Goal: Information Seeking & Learning: Learn about a topic

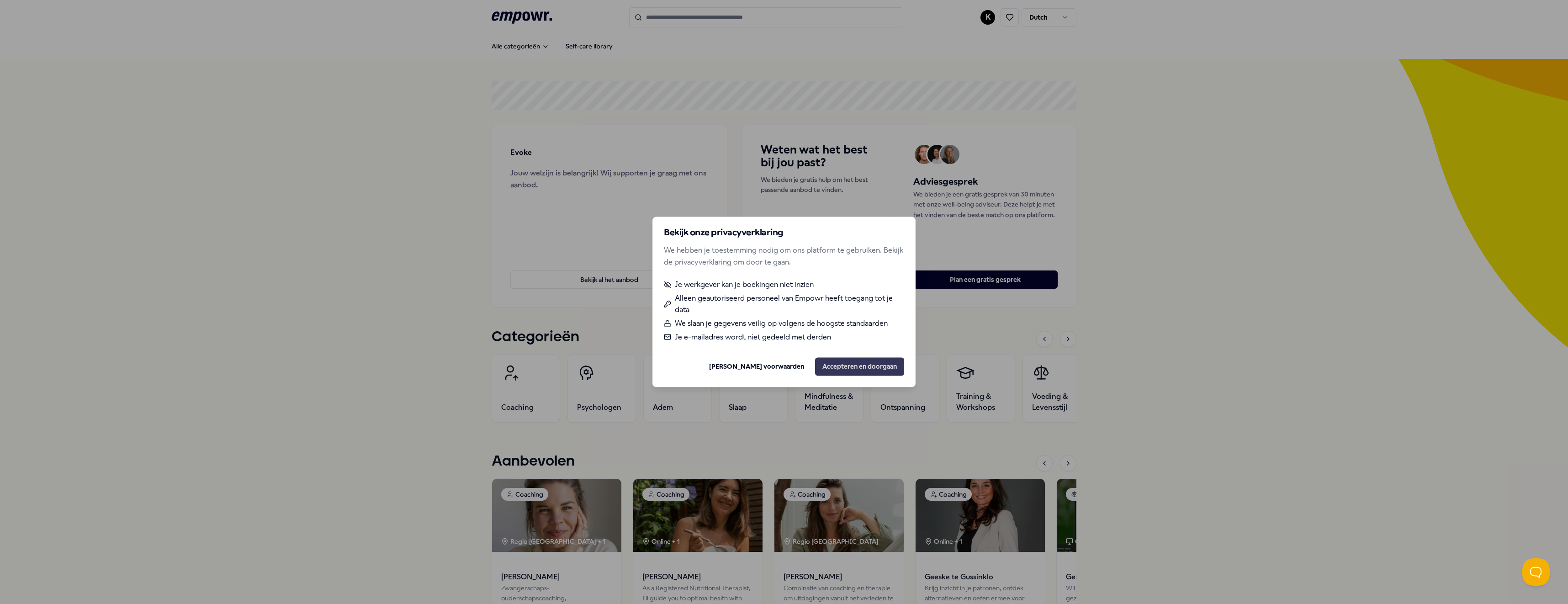
click at [855, 369] on button "Accepteren en doorgaan" at bounding box center [859, 367] width 89 height 18
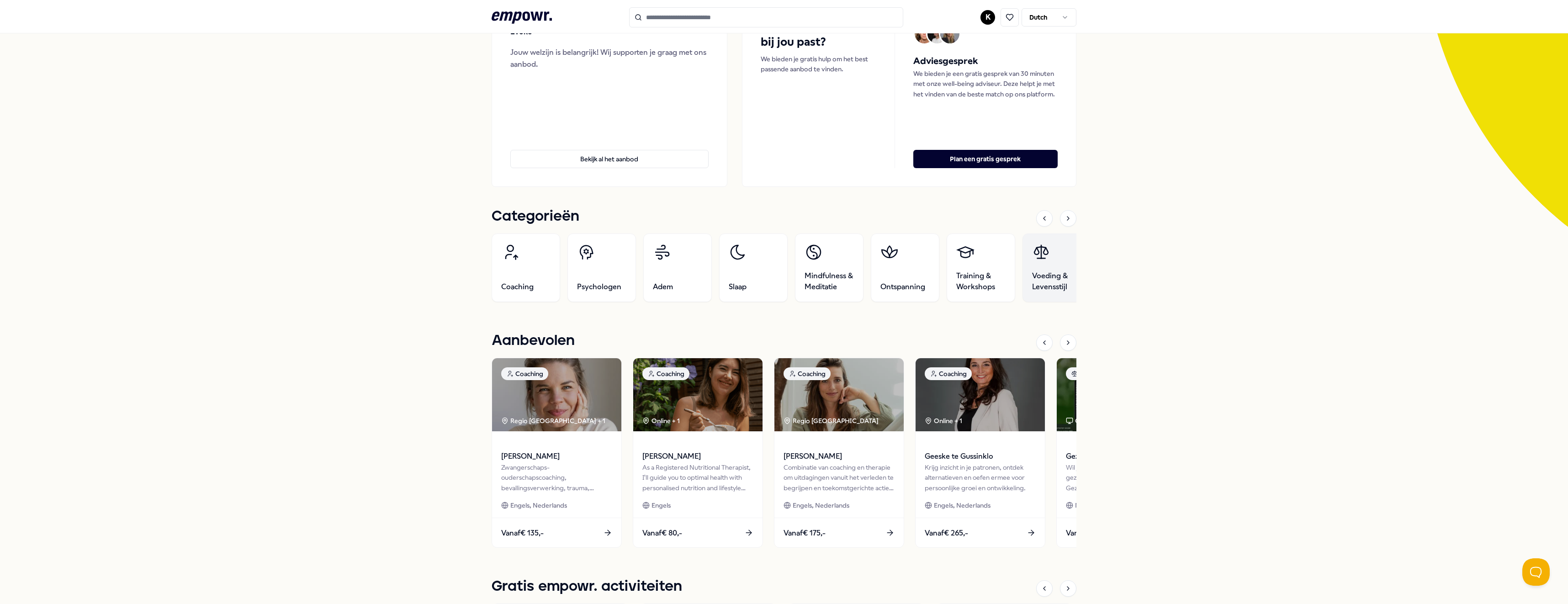
scroll to position [91, 0]
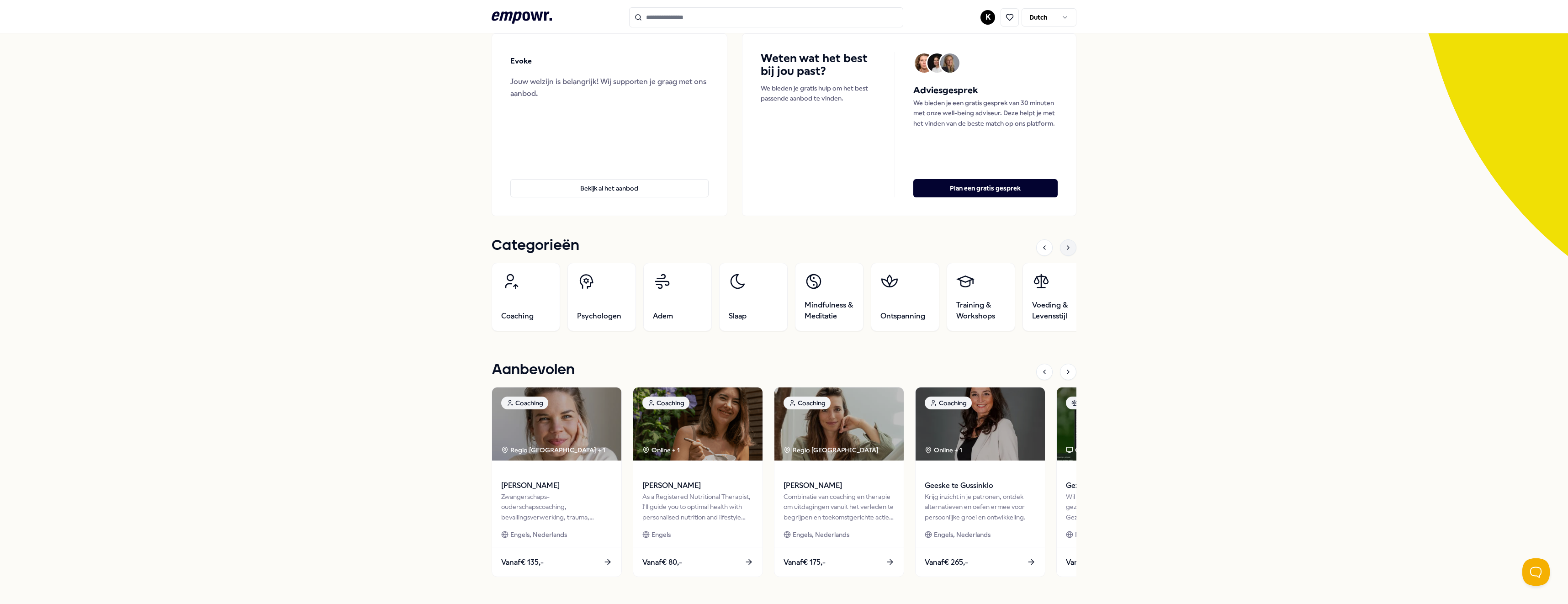
click at [1065, 250] on icon at bounding box center [1068, 248] width 7 height 7
click at [1065, 247] on icon at bounding box center [1068, 248] width 7 height 7
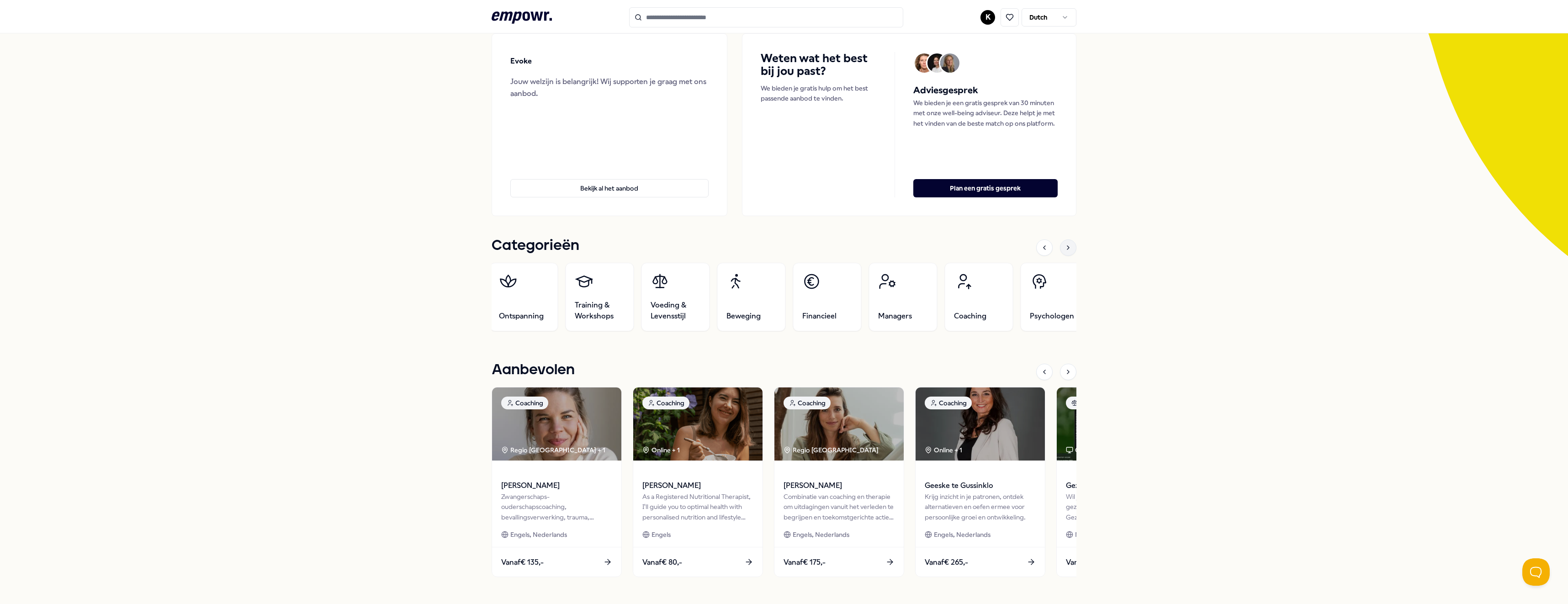
click at [1065, 247] on icon at bounding box center [1068, 248] width 7 height 7
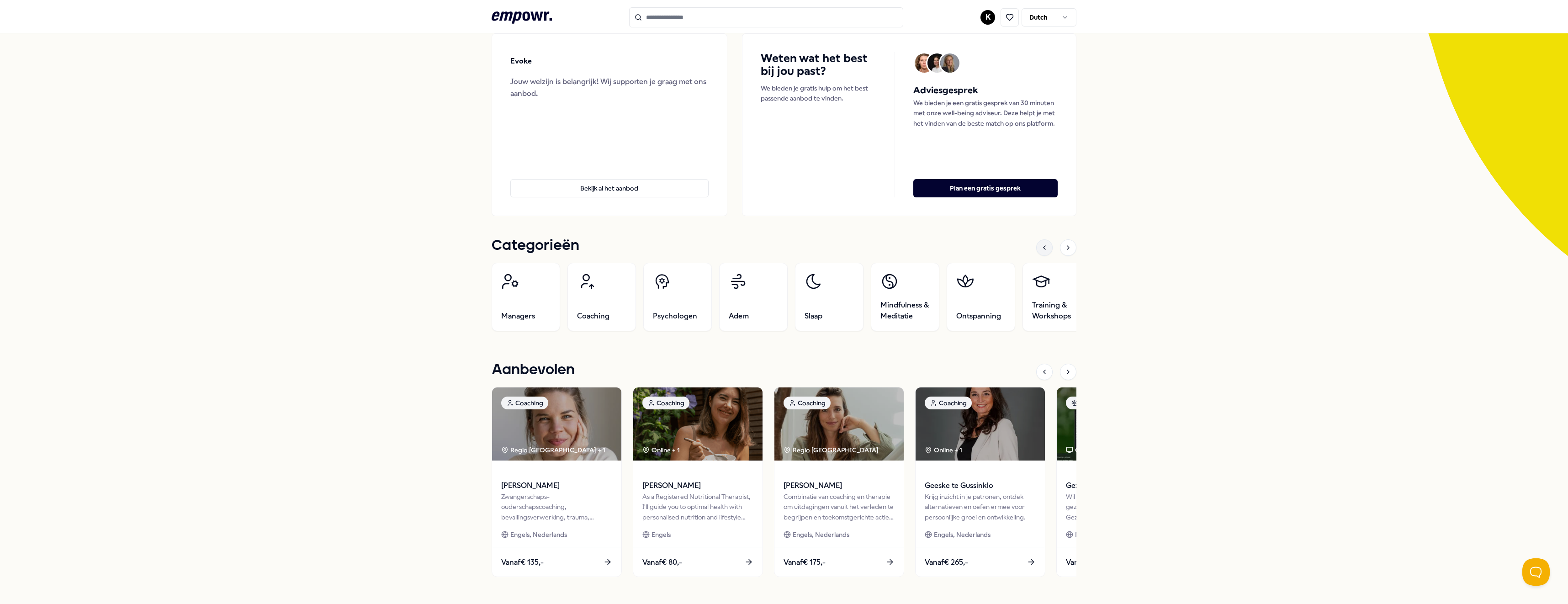
click at [1036, 245] on div at bounding box center [1044, 247] width 16 height 16
click at [602, 187] on button "Bekijk al het aanbod" at bounding box center [609, 188] width 198 height 18
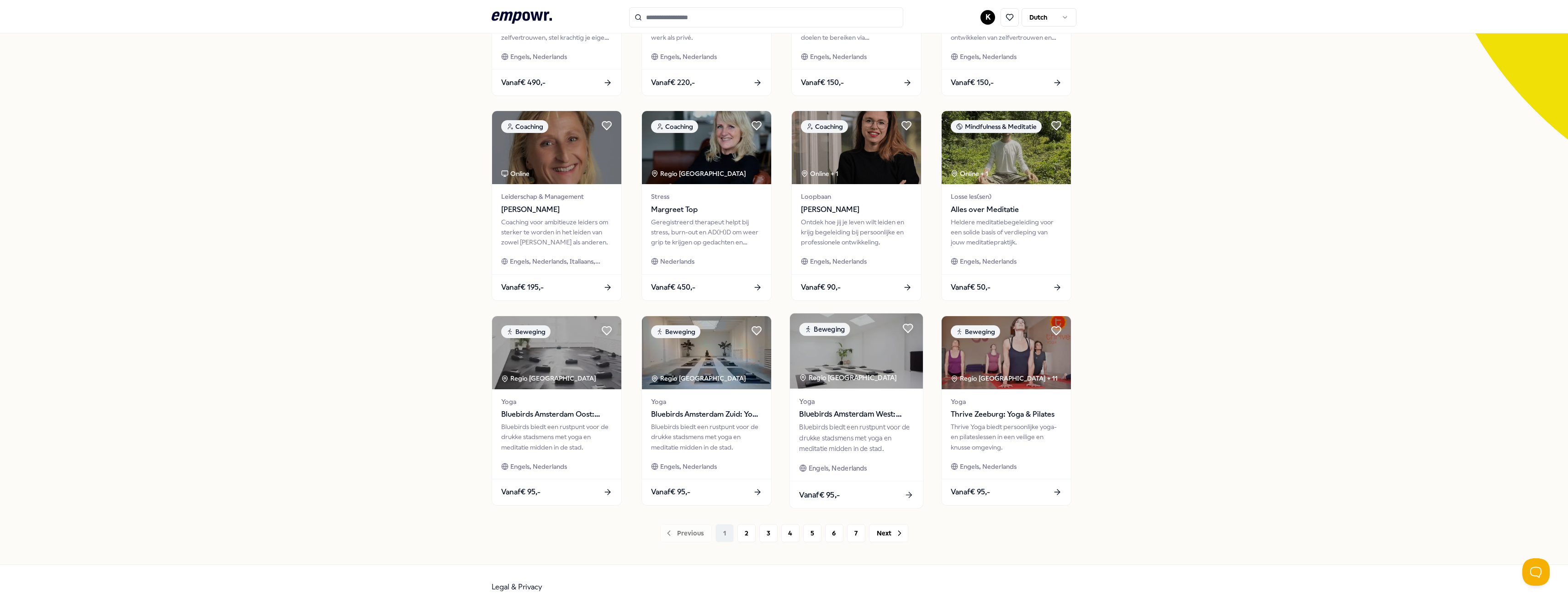
scroll to position [214, 0]
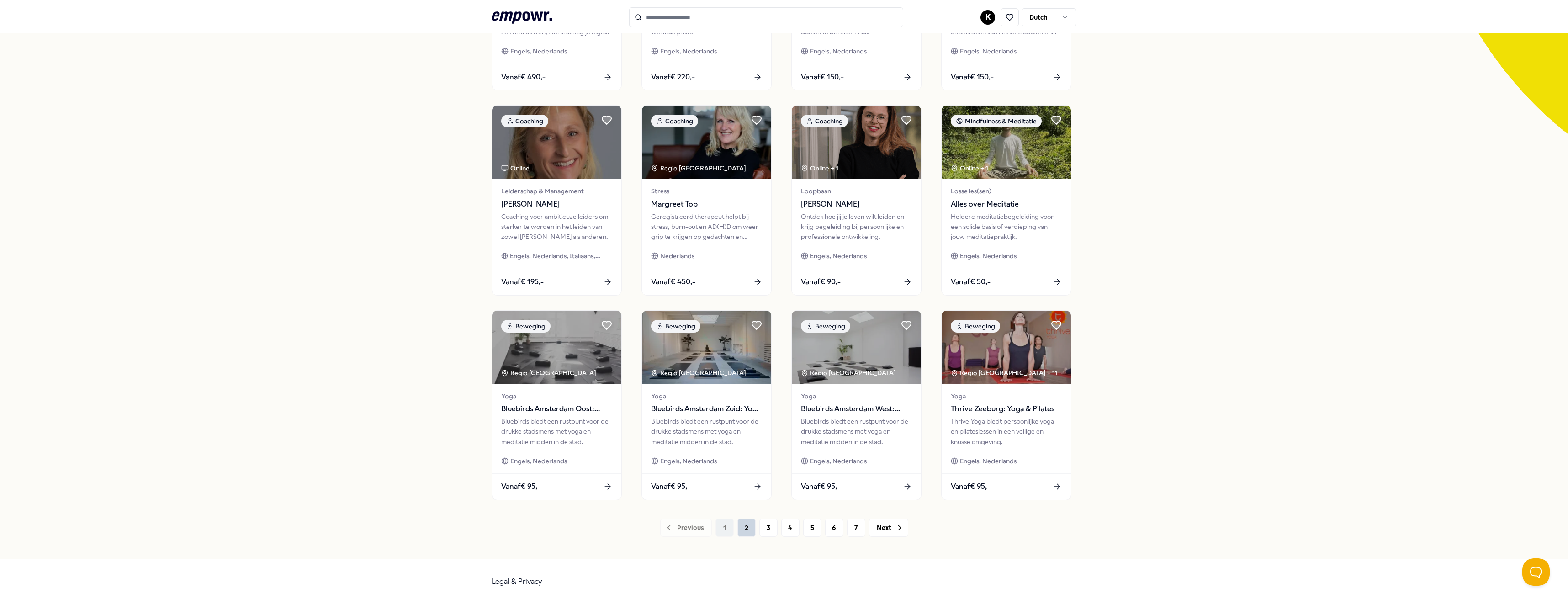
click at [741, 530] on button "2" at bounding box center [746, 528] width 18 height 18
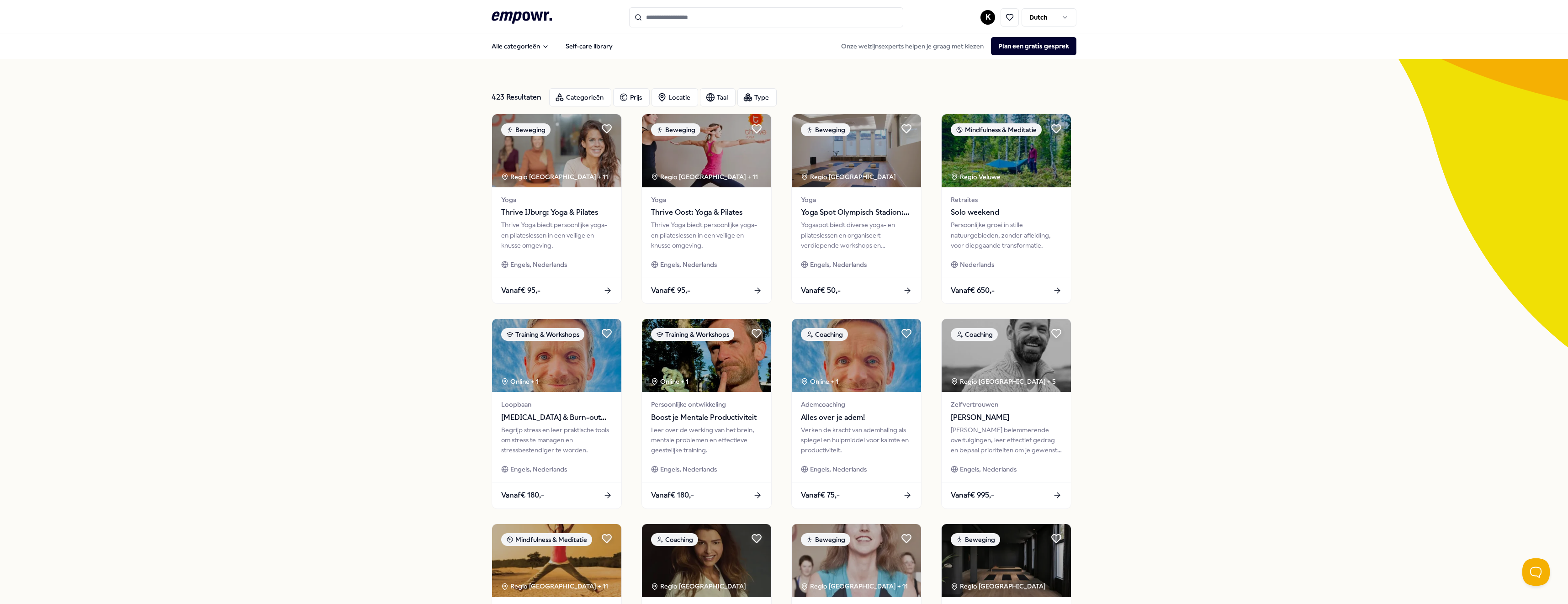
click at [1127, 83] on div "423 Resultaten Categorieën Prijs Locatie Taal Type Beweging Regio [GEOGRAPHIC_D…" at bounding box center [784, 416] width 1568 height 714
drag, startPoint x: 962, startPoint y: 49, endPoint x: 808, endPoint y: 62, distance: 154.5
click at [808, 62] on div "Alle categorieën Self-care library Onze welzijnsexperts helpen je graag met kie…" at bounding box center [784, 403] width 1568 height 739
drag, startPoint x: 808, startPoint y: 62, endPoint x: 894, endPoint y: 48, distance: 87.1
click at [894, 48] on div "Onze welzijnsexperts helpen je graag met kiezen Plan een gratis gesprek" at bounding box center [955, 46] width 243 height 18
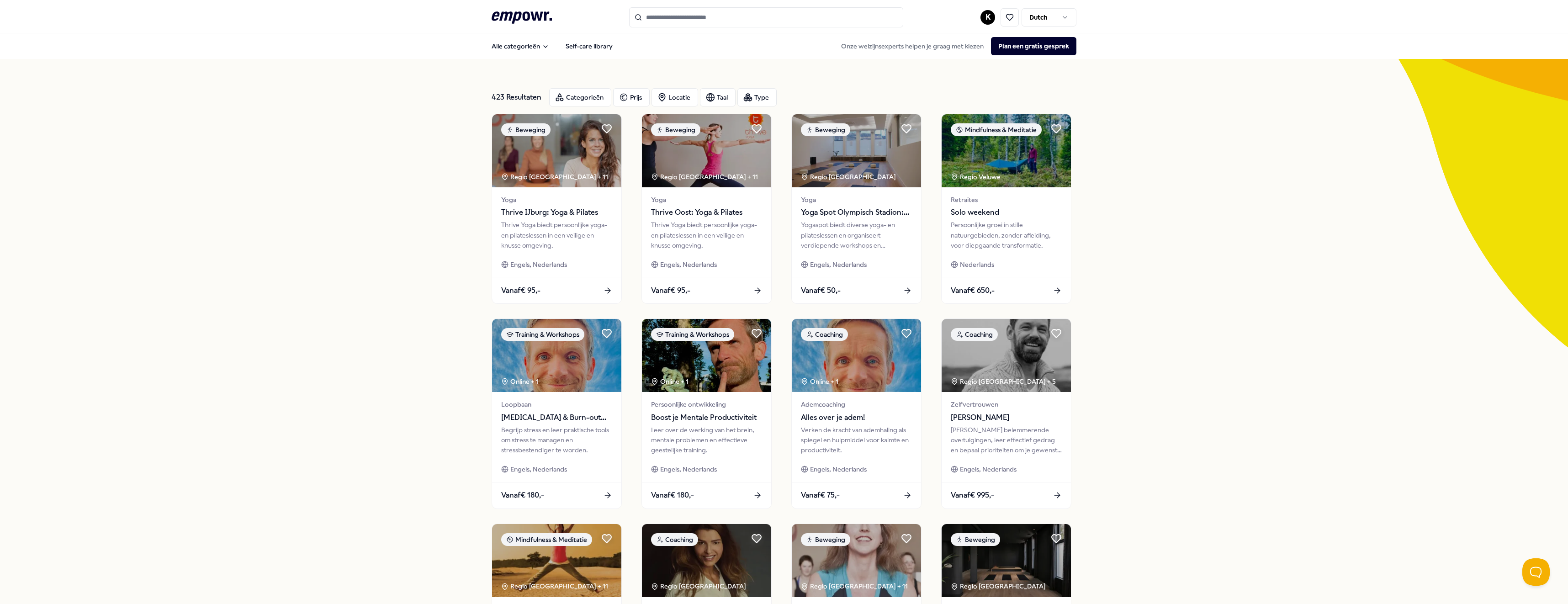
click at [528, 14] on icon at bounding box center [522, 18] width 60 height 12
